Goal: Task Accomplishment & Management: Use online tool/utility

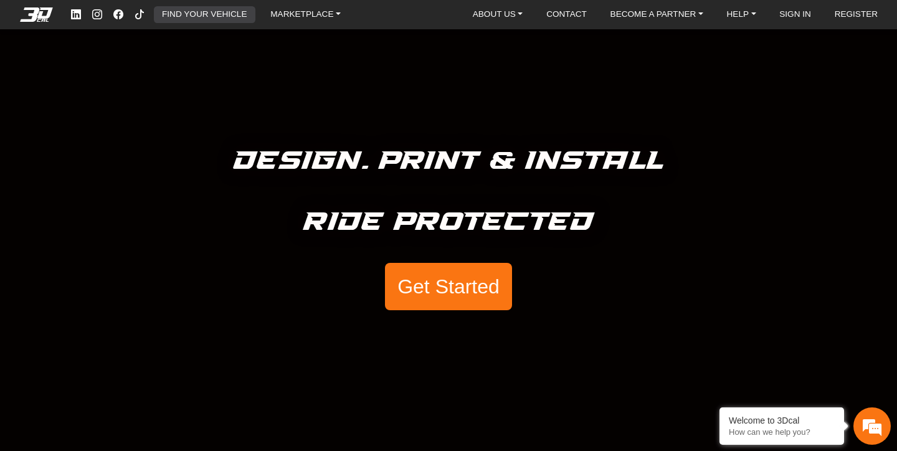
click at [215, 12] on link "FIND YOUR VEHICLE" at bounding box center [204, 14] width 95 height 17
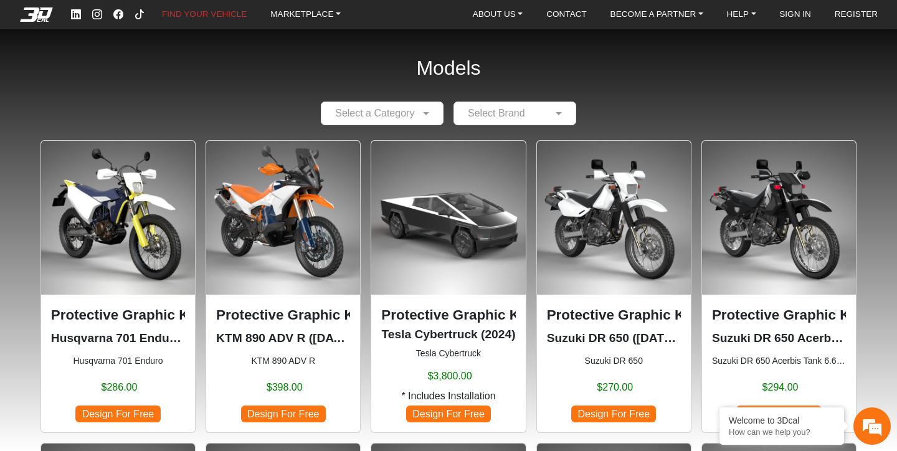
click at [399, 119] on input "text" at bounding box center [370, 113] width 84 height 15
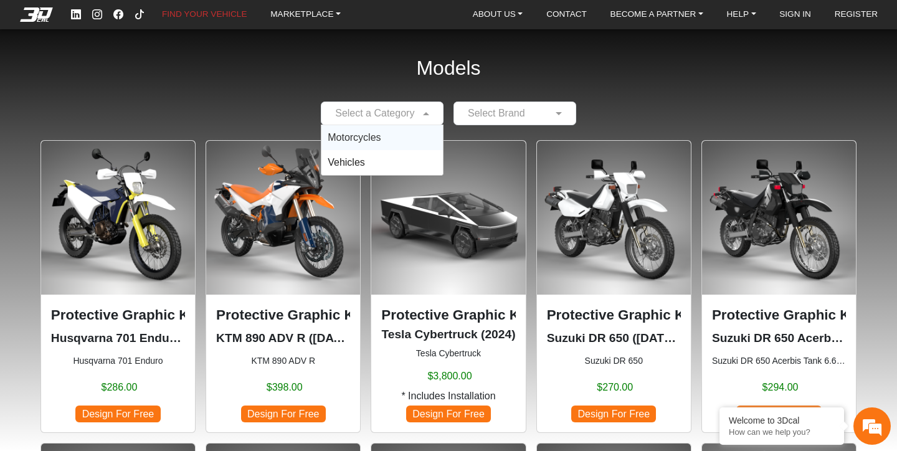
click at [390, 136] on div "Motorcycles" at bounding box center [381, 137] width 121 height 25
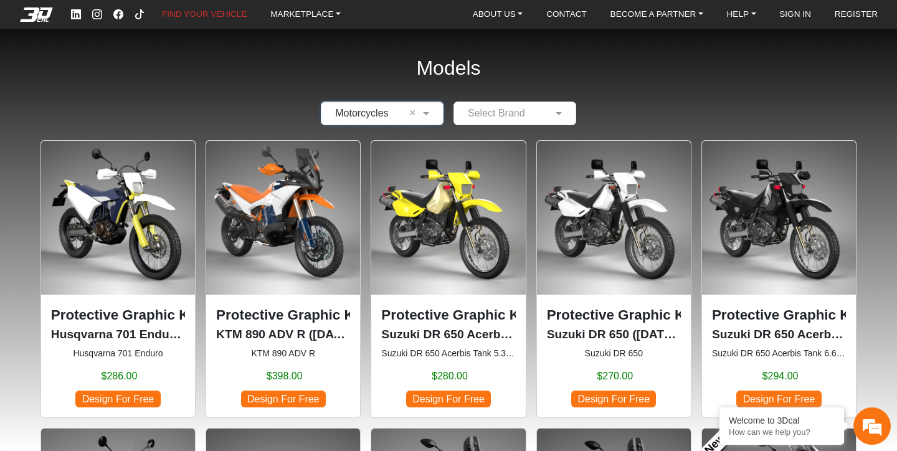
click at [521, 121] on div "Select Brand" at bounding box center [514, 114] width 123 height 24
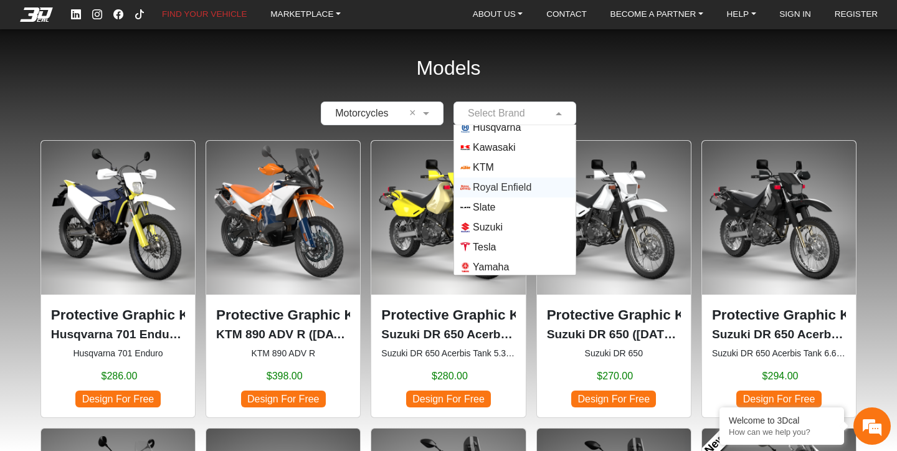
scroll to position [110, 0]
click at [505, 263] on span "Yamaha" at bounding box center [491, 264] width 36 height 15
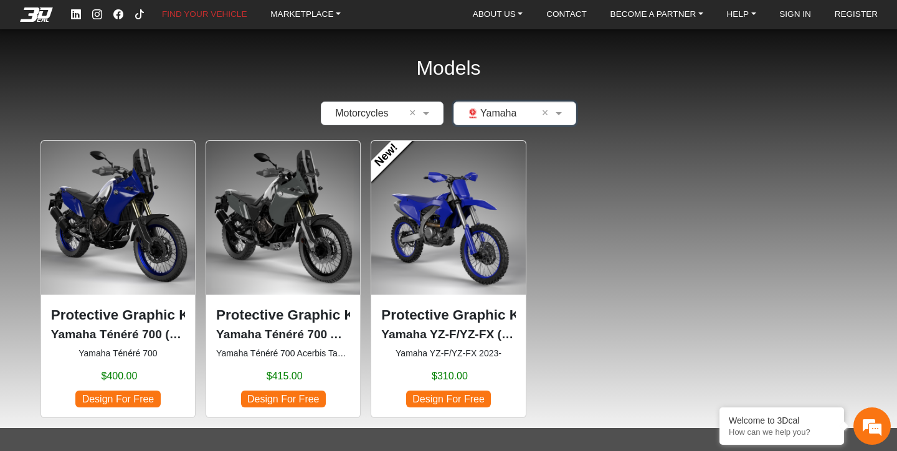
click at [468, 227] on img at bounding box center [448, 218] width 154 height 154
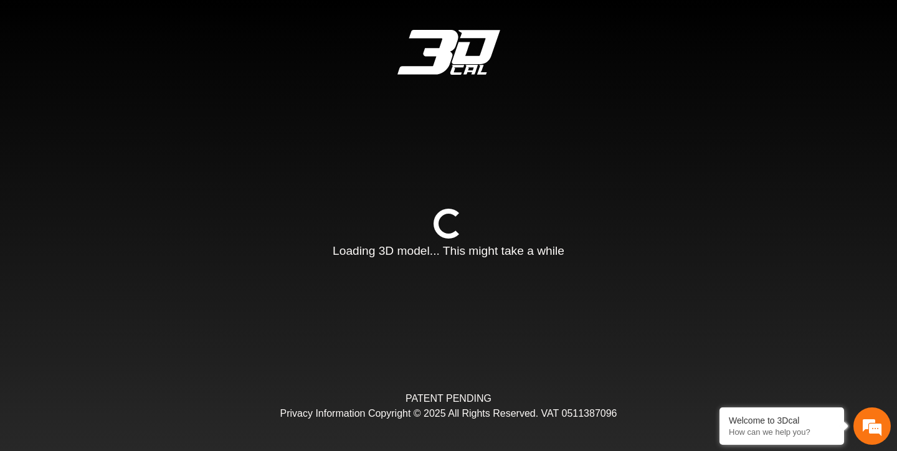
type input "*"
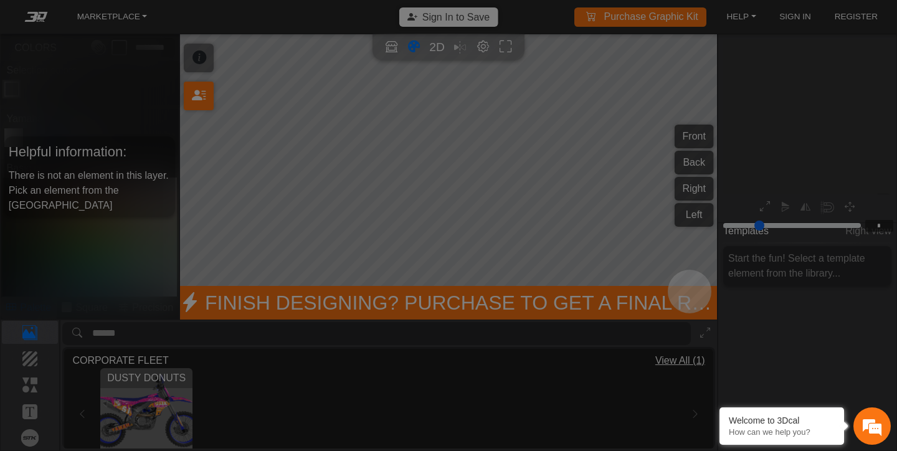
scroll to position [152, 146]
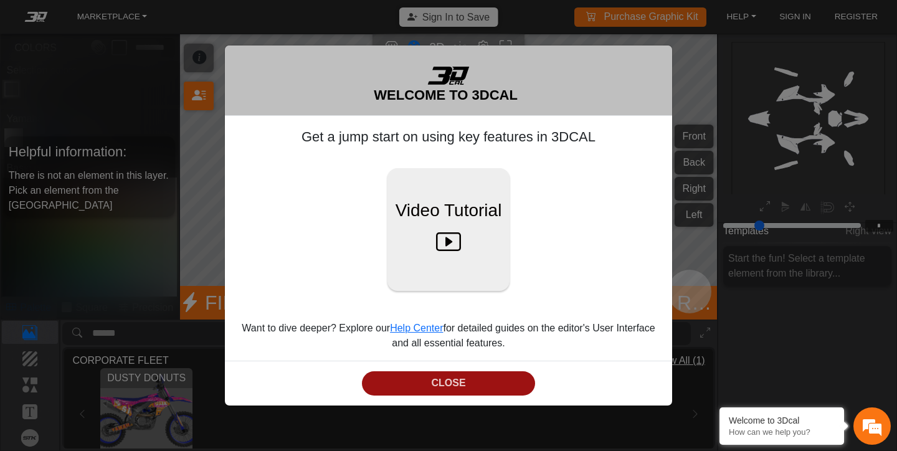
click at [443, 384] on button "CLOSE" at bounding box center [448, 383] width 173 height 24
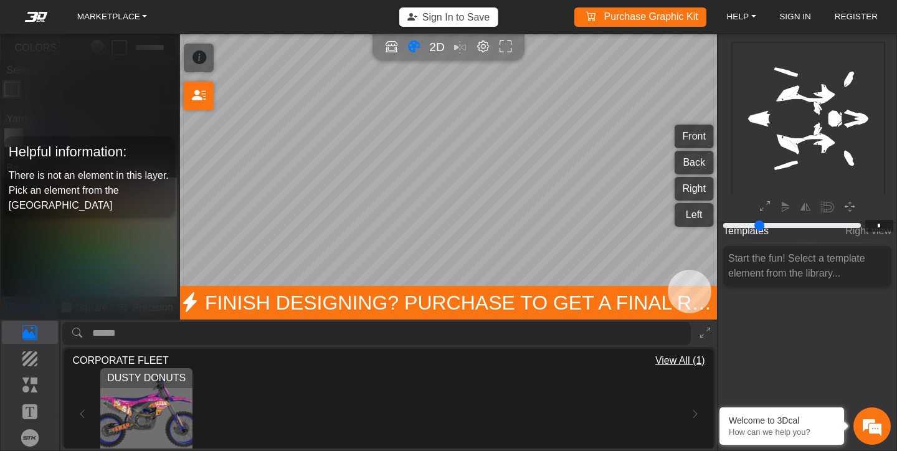
click at [165, 413] on img "View DUSTY DONUTS" at bounding box center [146, 414] width 92 height 92
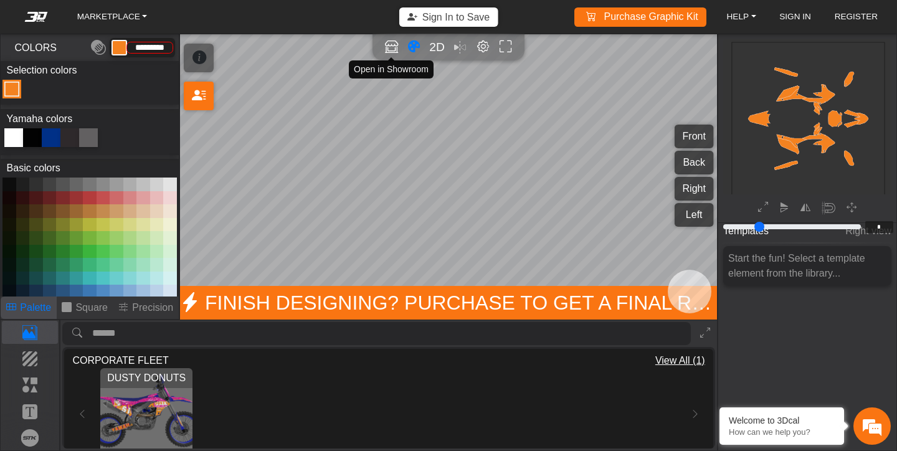
click at [392, 50] on icon "Open in Showroom" at bounding box center [391, 47] width 13 height 14
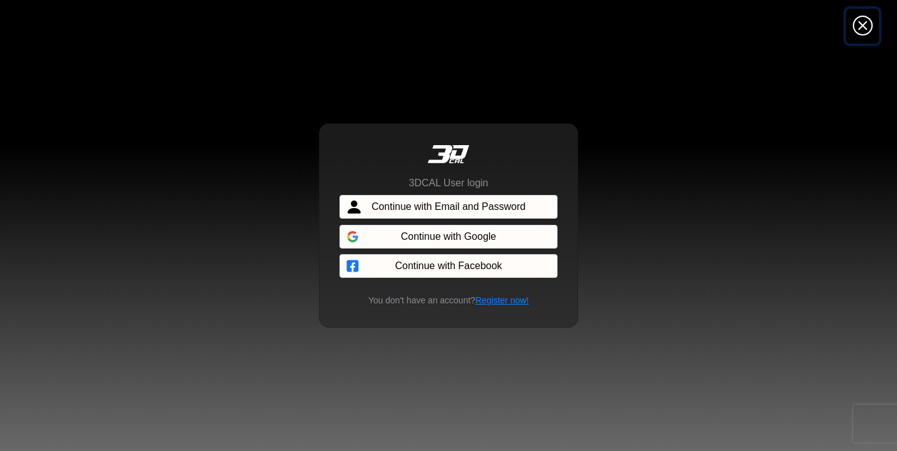
click at [862, 31] on icon "Close" at bounding box center [862, 26] width 20 height 22
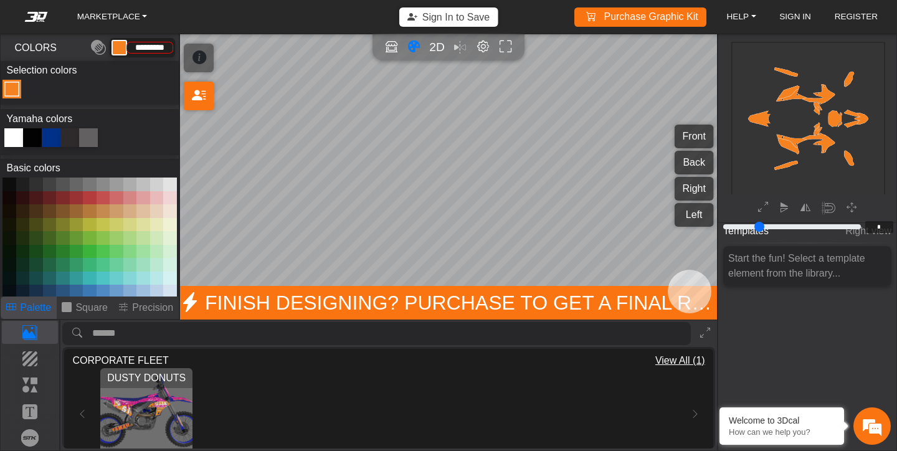
click at [462, 45] on div "2D" at bounding box center [448, 48] width 141 height 18
click at [484, 47] on em "Editor settings" at bounding box center [482, 47] width 13 height 14
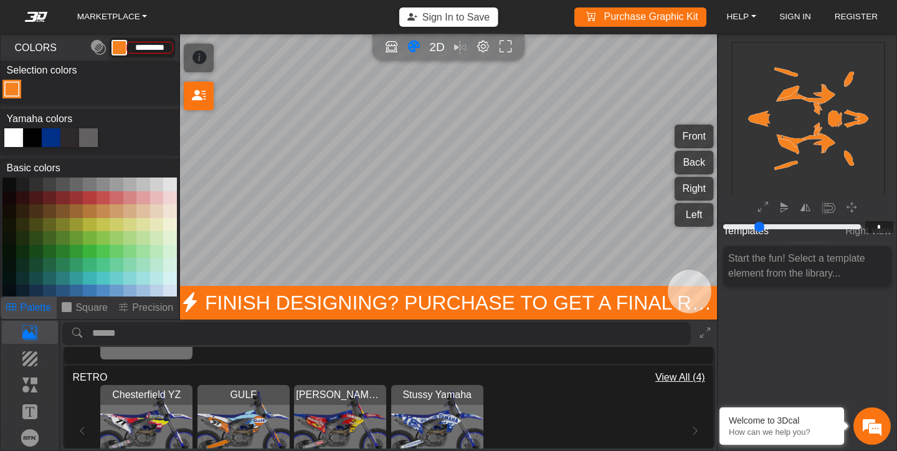
scroll to position [102, 0]
click at [422, 413] on img "View Stussy Yamaha" at bounding box center [437, 430] width 92 height 92
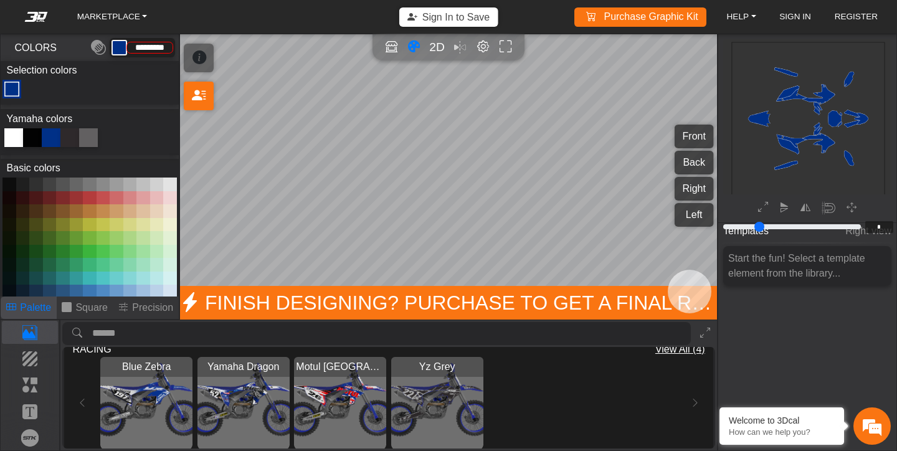
scroll to position [366, 0]
click at [427, 400] on img "View Yz Grey" at bounding box center [437, 402] width 92 height 92
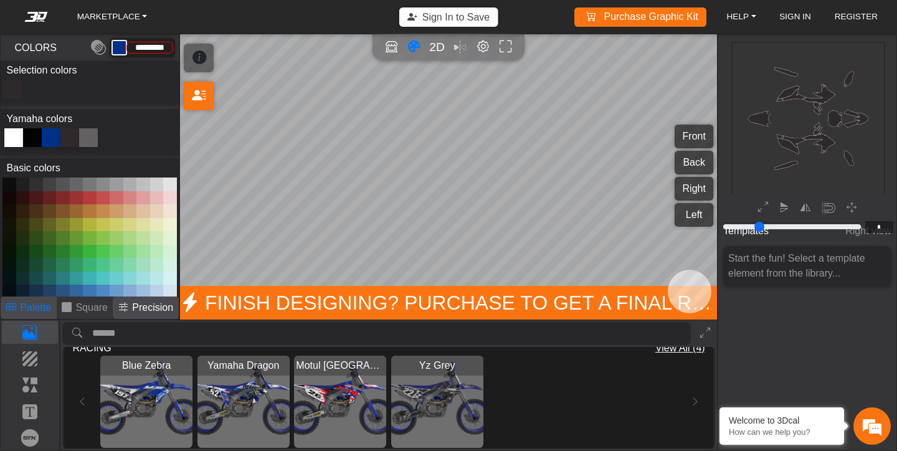
click at [132, 301] on p "Precision" at bounding box center [152, 307] width 41 height 15
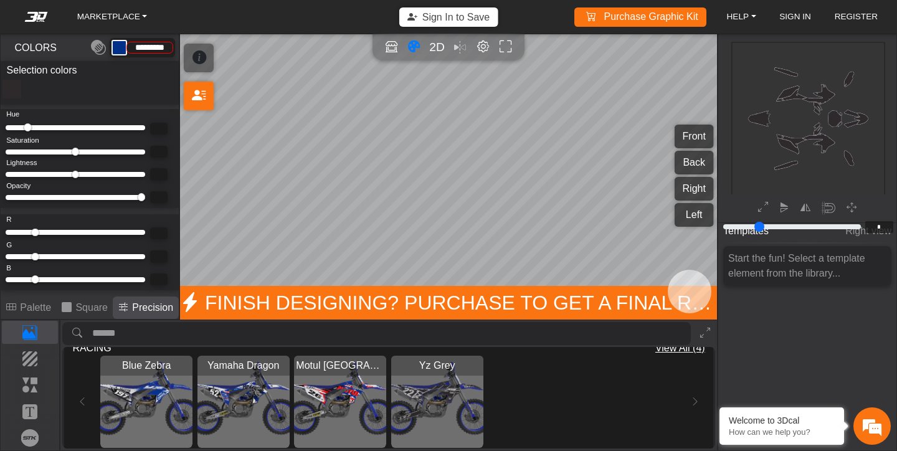
type input "*********"
type input "***"
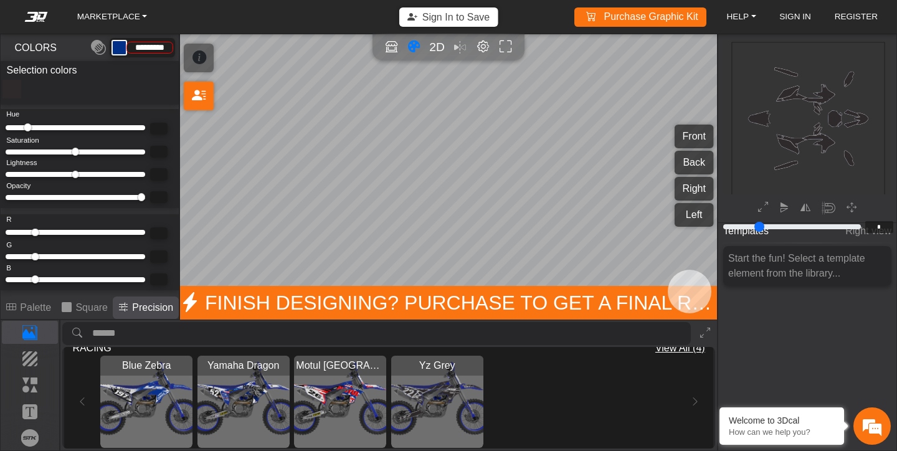
type input "****"
type input "**"
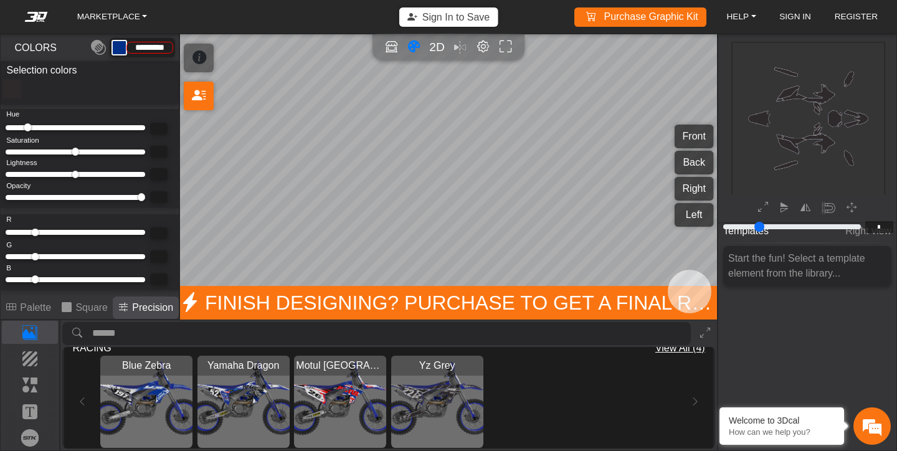
type input "**"
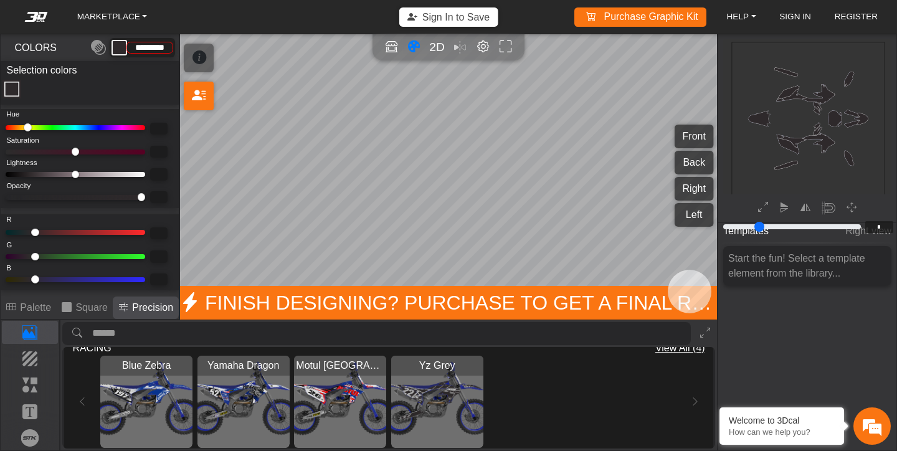
click at [132, 301] on p "Precision" at bounding box center [152, 307] width 41 height 15
click at [41, 361] on p "Background" at bounding box center [29, 358] width 55 height 15
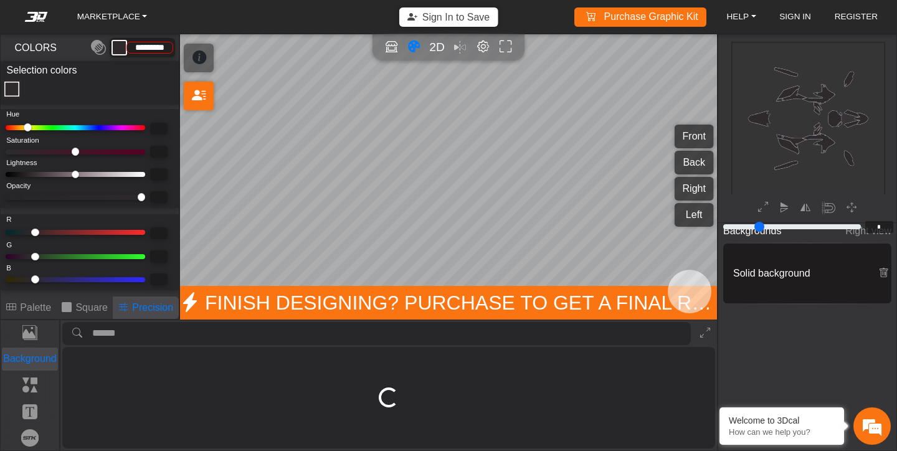
click at [41, 361] on p "Background" at bounding box center [29, 358] width 55 height 15
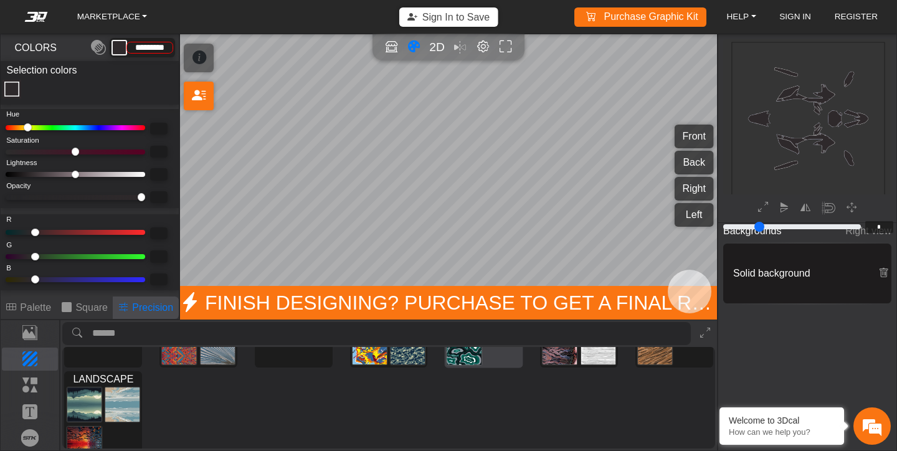
scroll to position [85, 0]
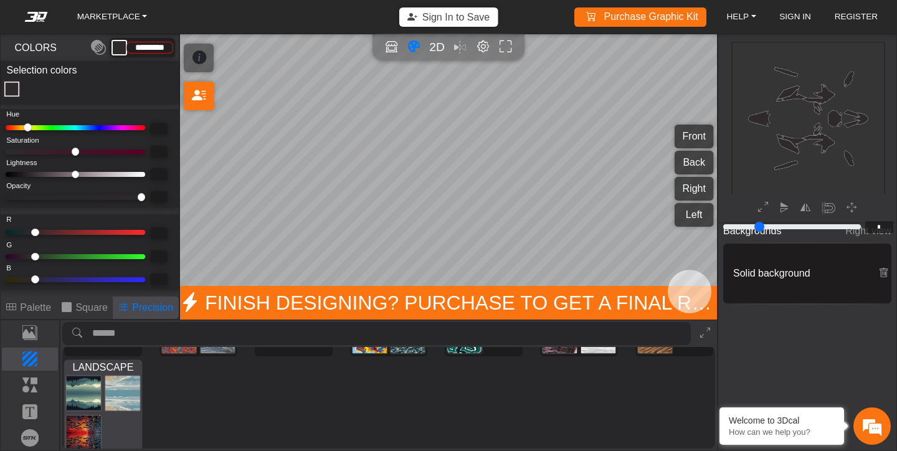
click at [85, 394] on img at bounding box center [84, 392] width 35 height 35
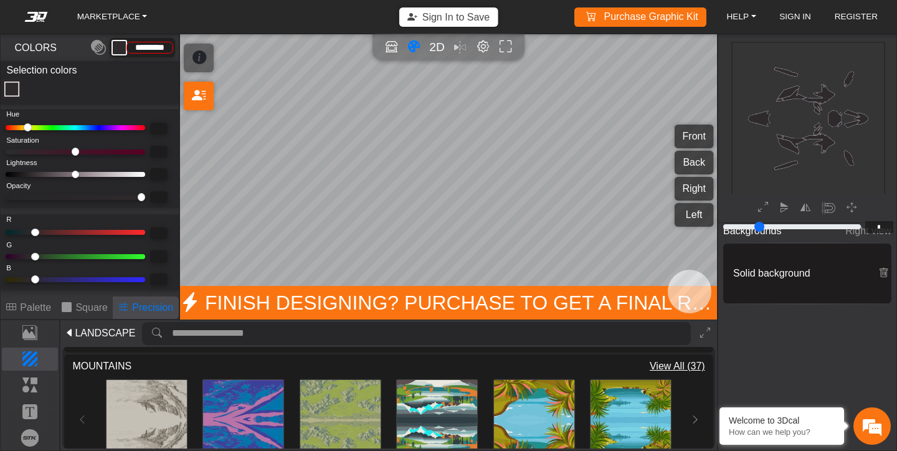
scroll to position [149, 0]
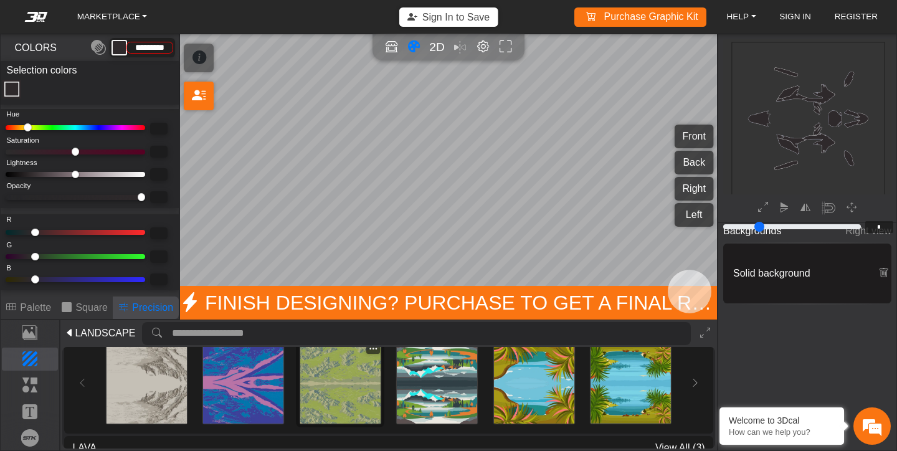
click at [338, 400] on img at bounding box center [340, 383] width 80 height 80
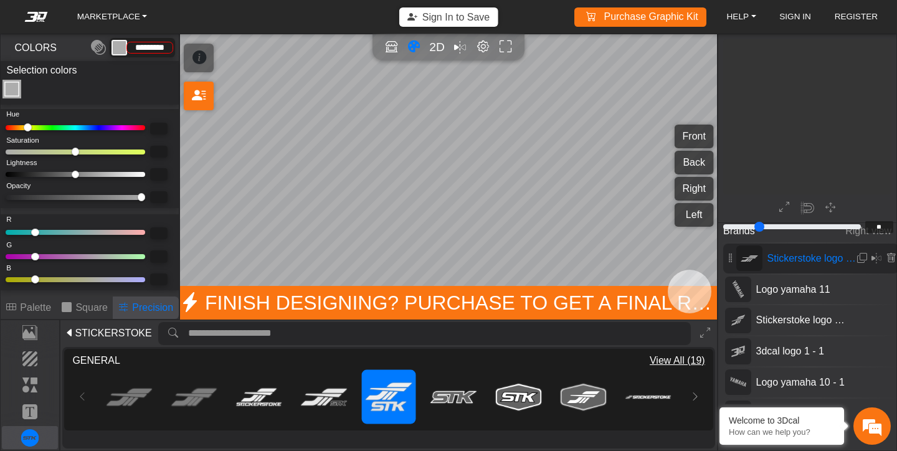
scroll to position [52, 0]
